Goal: Task Accomplishment & Management: Complete application form

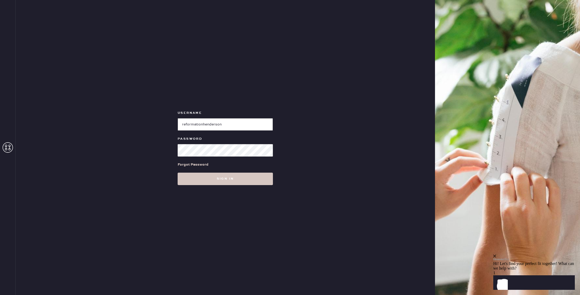
click at [211, 122] on input "loginName" at bounding box center [225, 124] width 95 height 12
click at [211, 121] on input "loginName" at bounding box center [225, 124] width 95 height 12
paste input "[PERSON_NAME][EMAIL_ADDRESS][DOMAIN_NAME]"
type input "[PERSON_NAME][EMAIL_ADDRESS][DOMAIN_NAME]"
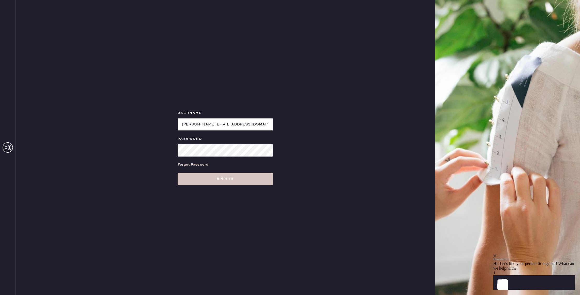
click at [207, 125] on input "loginName" at bounding box center [225, 124] width 95 height 12
paste input "reformationflatiron"
type input "reformationflatiron"
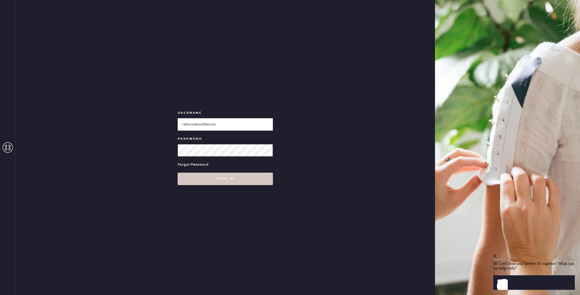
click at [178, 173] on button "Sign in" at bounding box center [225, 179] width 95 height 12
click at [189, 183] on button "Sign in" at bounding box center [225, 179] width 95 height 12
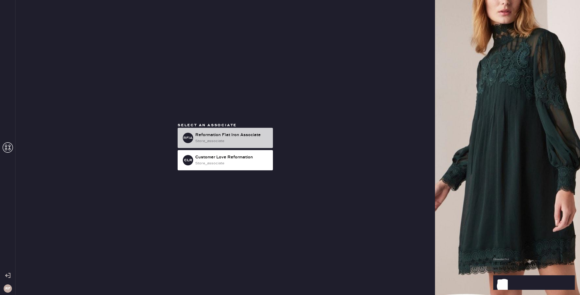
click at [242, 143] on div "store_associate" at bounding box center [232, 141] width 74 height 6
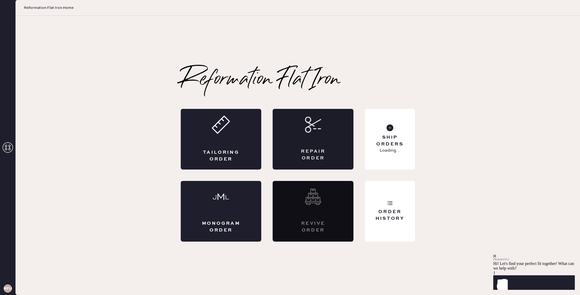
click at [323, 140] on div "Repair Order" at bounding box center [313, 139] width 81 height 61
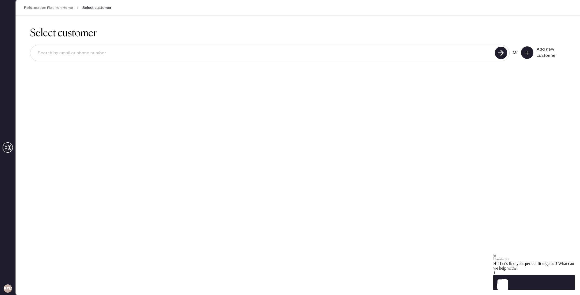
click at [529, 52] on icon at bounding box center [527, 53] width 5 height 5
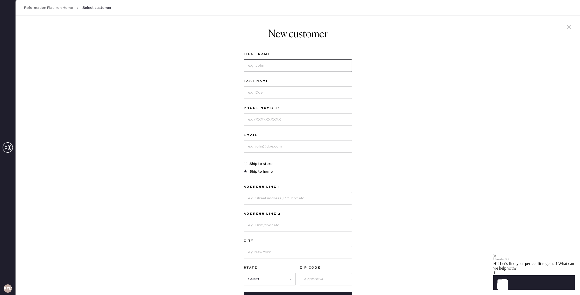
click at [320, 71] on input at bounding box center [298, 65] width 108 height 12
type input "Ally"
type input "[PERSON_NAME]"
type input "[PHONE_NUMBER]"
click at [266, 144] on input at bounding box center [298, 146] width 108 height 12
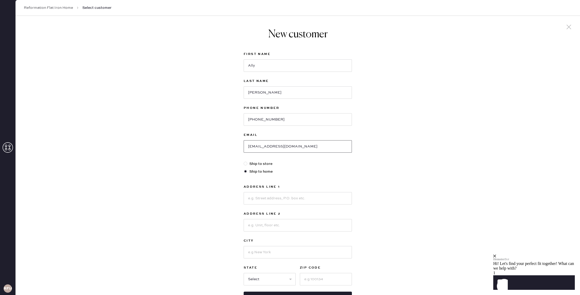
type input "[EMAIL_ADDRESS][DOMAIN_NAME]"
click at [258, 197] on input at bounding box center [298, 198] width 108 height 12
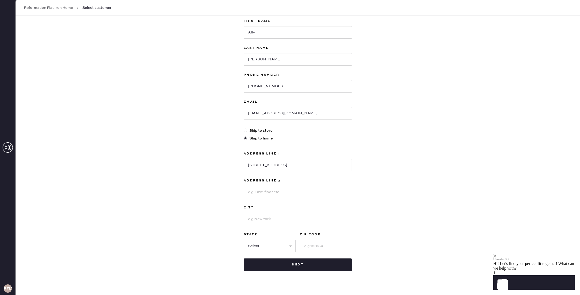
scroll to position [34, 0]
type input "[STREET_ADDRESS]"
click at [269, 193] on input at bounding box center [298, 191] width 108 height 12
type input "Reformation"
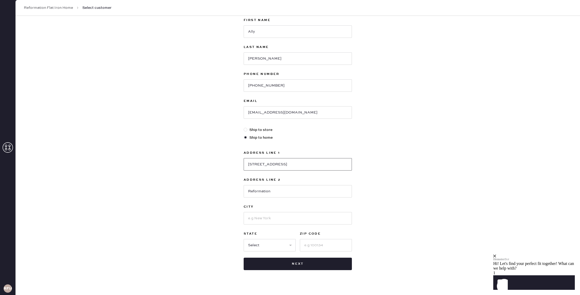
click at [308, 161] on input "[STREET_ADDRESS]" at bounding box center [298, 164] width 108 height 12
click at [262, 219] on input at bounding box center [298, 218] width 108 height 12
type input "n"
type input "M"
type input "n"
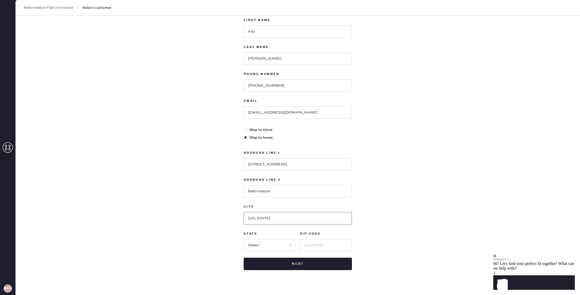
type input "[US_STATE]"
click at [254, 246] on select "Select AK AL AR AZ CA CO CT [GEOGRAPHIC_DATA] DE FL [GEOGRAPHIC_DATA] HI [GEOGR…" at bounding box center [270, 245] width 52 height 12
select select "NY"
click at [244, 239] on select "Select AK AL AR AZ CA CO CT [GEOGRAPHIC_DATA] DE FL [GEOGRAPHIC_DATA] HI [GEOGR…" at bounding box center [270, 245] width 52 height 12
click at [317, 252] on div "First Name Ally Last Name [PERSON_NAME] Phone Number [PHONE_NUMBER] Email [EMAI…" at bounding box center [298, 143] width 108 height 253
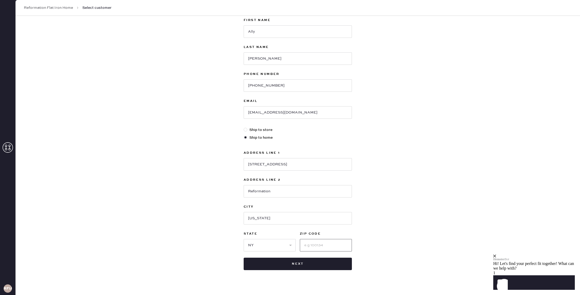
click at [322, 243] on input at bounding box center [326, 245] width 52 height 12
type input "10011"
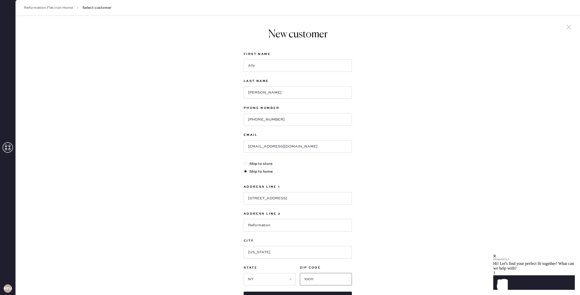
scroll to position [42, 0]
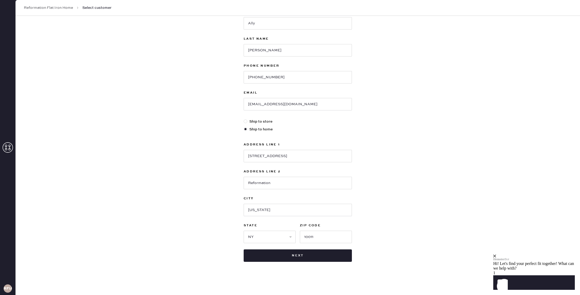
click at [245, 120] on div at bounding box center [246, 121] width 4 height 4
click at [244, 119] on input "Ship to store" at bounding box center [244, 119] width 0 height 0
radio input "true"
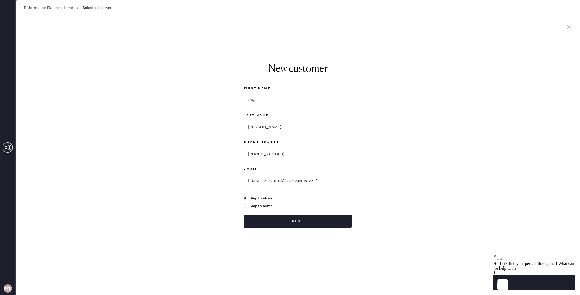
click at [501, 88] on div "New customer First Name Ally Last Name [PERSON_NAME] Phone Number [PHONE_NUMBER…" at bounding box center [298, 155] width 565 height 279
click at [266, 220] on button "Next" at bounding box center [298, 221] width 108 height 12
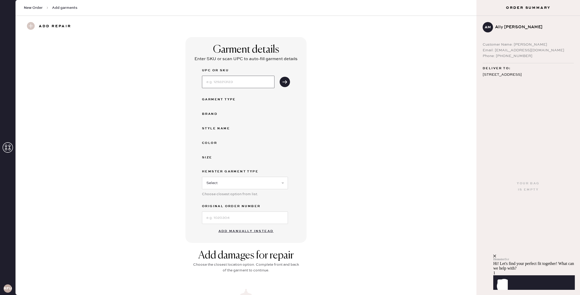
click at [231, 82] on input at bounding box center [238, 82] width 73 height 12
click at [267, 230] on button "Add manually instead" at bounding box center [246, 231] width 61 height 10
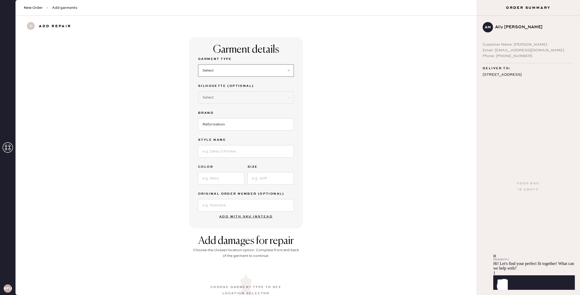
click at [218, 74] on select "Select Basic Skirt Jeans Leggings Pants Shorts Basic Sleeved Dress Basic Sleeve…" at bounding box center [246, 70] width 96 height 12
select select "15"
click at [198, 64] on select "Select Basic Skirt Jeans Leggings Pants Shorts Basic Sleeved Dress Basic Sleeve…" at bounding box center [246, 70] width 96 height 12
click at [226, 98] on select "Select Crop top Full Length Other" at bounding box center [246, 97] width 96 height 12
select select "69"
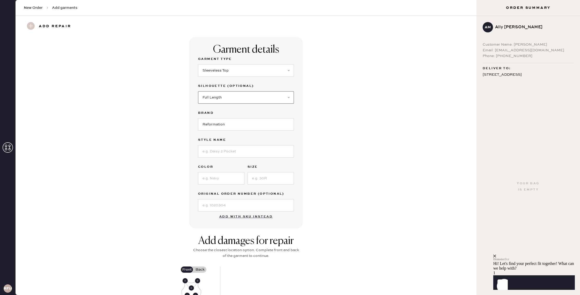
click at [198, 91] on select "Select Crop top Full Length Other" at bounding box center [246, 97] width 96 height 12
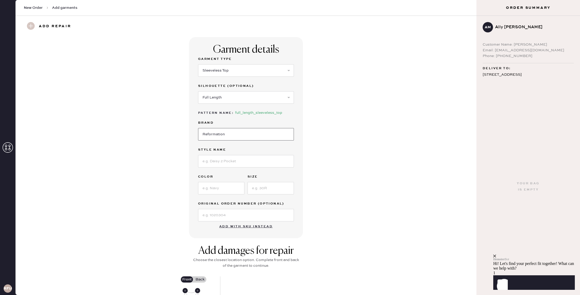
click at [225, 133] on input "Reformation" at bounding box center [246, 134] width 96 height 12
click at [231, 158] on input at bounding box center [246, 161] width 96 height 12
type input "[PERSON_NAME] Top"
type input "Black"
type input "1"
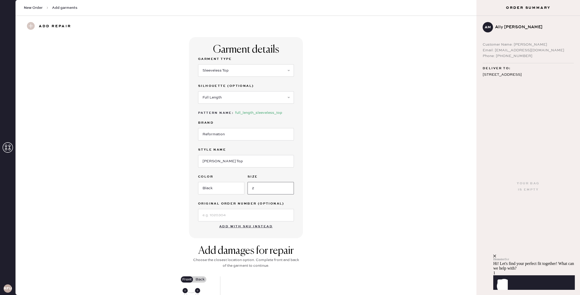
type input "2"
click at [371, 179] on div "Garment details Garment Type Select Basic Skirt Jeans Leggings Pants Shorts Bas…" at bounding box center [246, 137] width 443 height 201
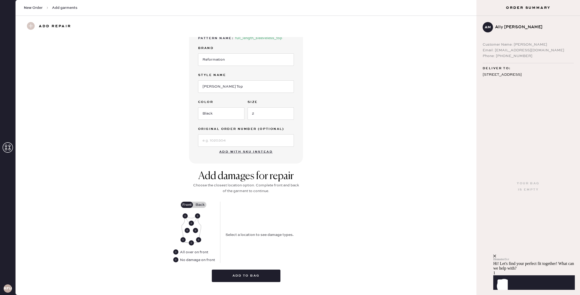
scroll to position [77, 0]
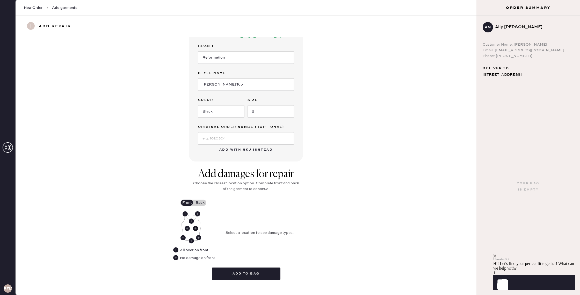
click at [194, 227] on use at bounding box center [195, 228] width 5 height 5
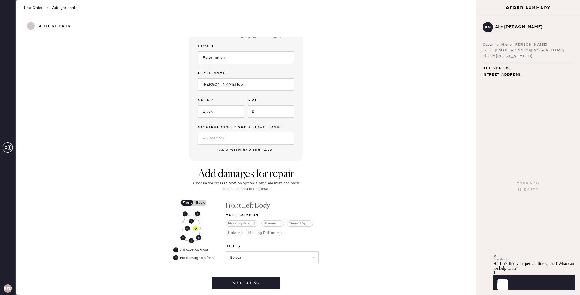
scroll to position [94, 0]
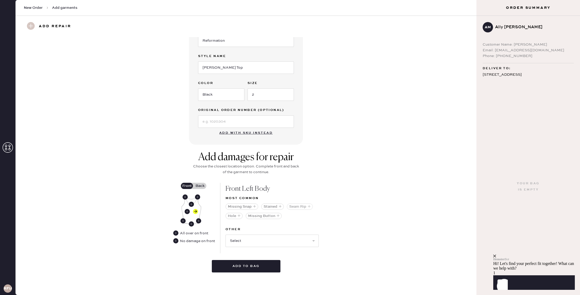
click at [296, 205] on button "Seam Rip" at bounding box center [300, 206] width 26 height 6
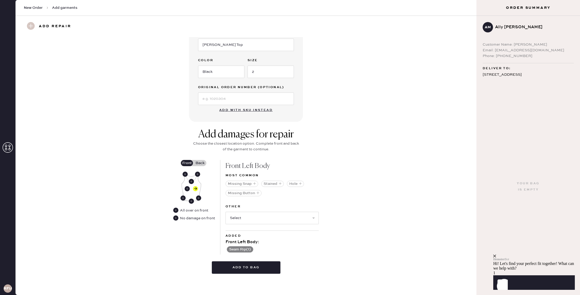
scroll to position [118, 0]
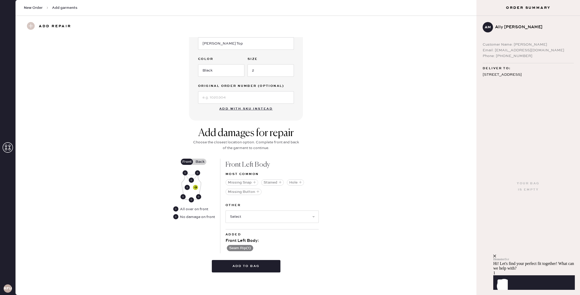
click at [196, 187] on use at bounding box center [195, 187] width 5 height 5
click at [200, 162] on label "Back" at bounding box center [200, 162] width 13 height 6
click at [200, 162] on input "Back" at bounding box center [200, 162] width 0 height 0
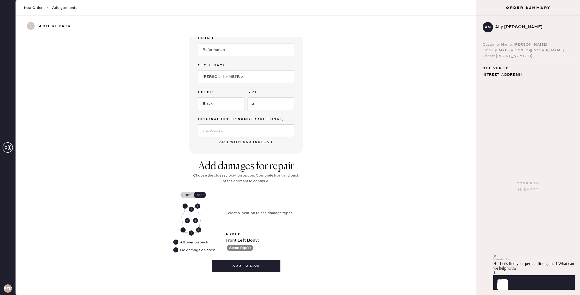
scroll to position [84, 0]
click at [191, 194] on label "Front" at bounding box center [187, 195] width 13 height 6
click at [187, 195] on input "Front" at bounding box center [187, 195] width 0 height 0
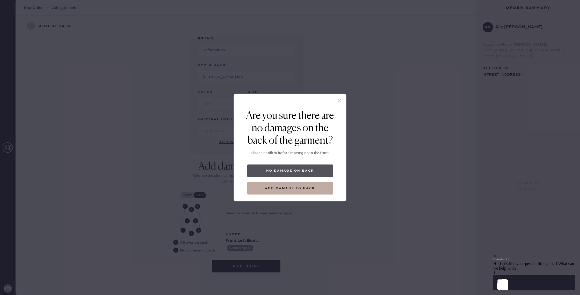
click at [302, 169] on button "No damage on back" at bounding box center [290, 171] width 86 height 12
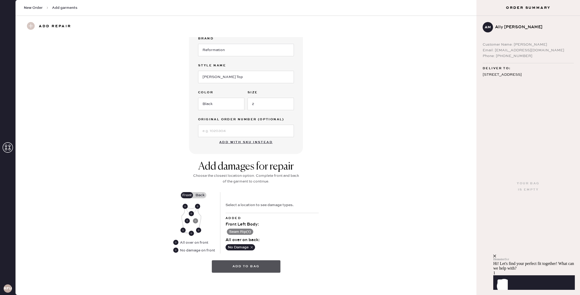
click at [261, 265] on button "Add to bag" at bounding box center [246, 266] width 69 height 12
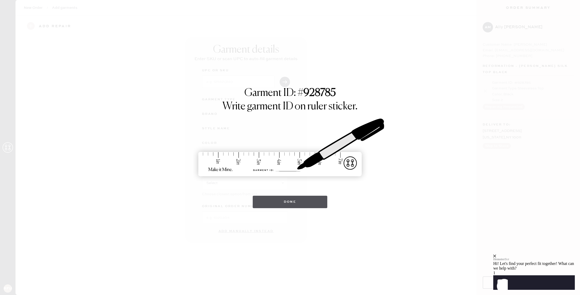
scroll to position [0, 0]
click at [309, 205] on button "Done" at bounding box center [290, 202] width 75 height 12
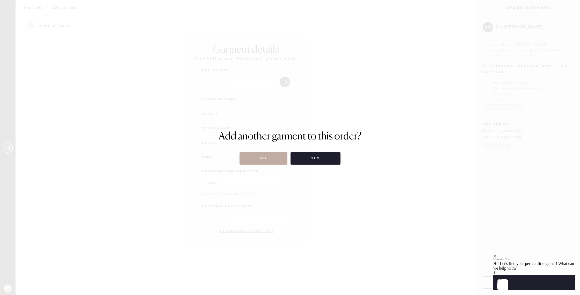
click at [268, 161] on button "No" at bounding box center [264, 158] width 48 height 12
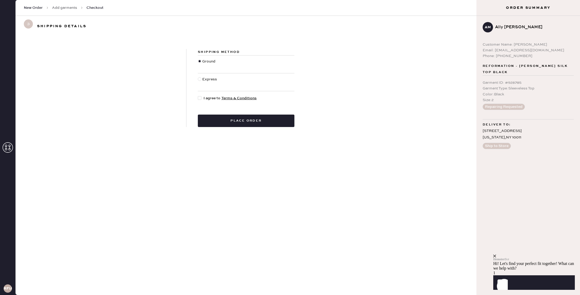
click at [207, 98] on span "I agree to Terms & Conditions" at bounding box center [230, 98] width 53 height 6
click at [198, 96] on input "I agree to Terms & Conditions" at bounding box center [198, 95] width 0 height 0
checkbox input "true"
click at [219, 123] on button "Place order" at bounding box center [246, 121] width 97 height 12
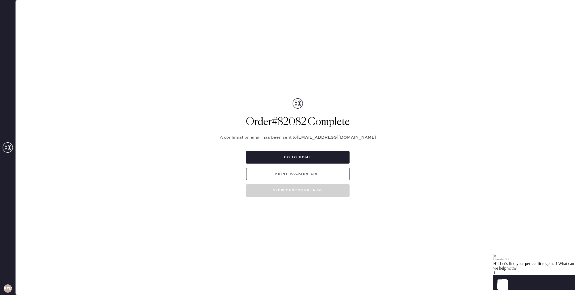
click at [300, 171] on button "Print Packing List" at bounding box center [298, 174] width 104 height 12
click at [300, 154] on button "Go to home" at bounding box center [298, 157] width 104 height 12
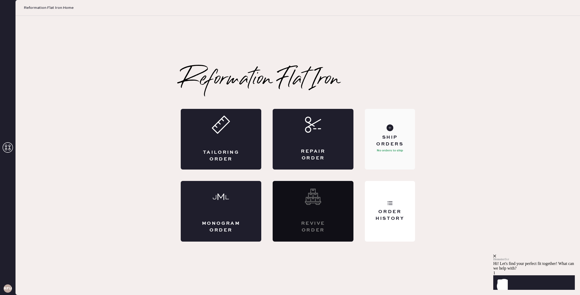
click at [383, 129] on div "Ship Orders No orders to ship" at bounding box center [390, 139] width 50 height 61
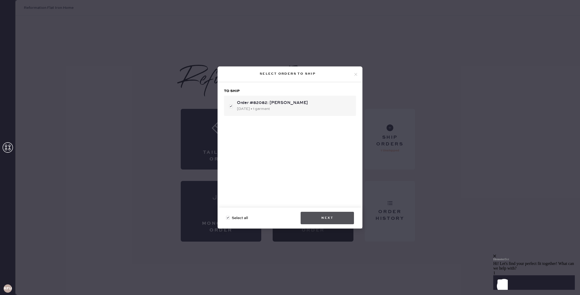
click at [340, 216] on button "Next" at bounding box center [327, 218] width 53 height 12
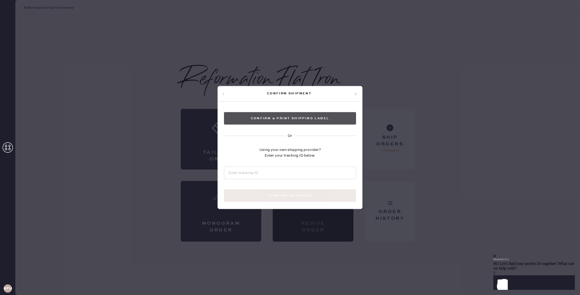
click at [302, 116] on button "Confirm & Print shipping label" at bounding box center [290, 118] width 132 height 12
